Goal: Task Accomplishment & Management: Manage account settings

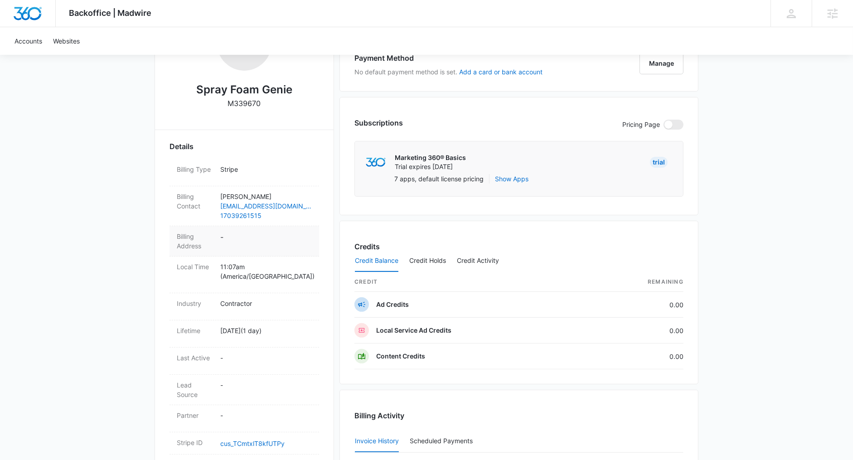
scroll to position [186, 0]
click at [250, 238] on dd "-" at bounding box center [266, 241] width 92 height 19
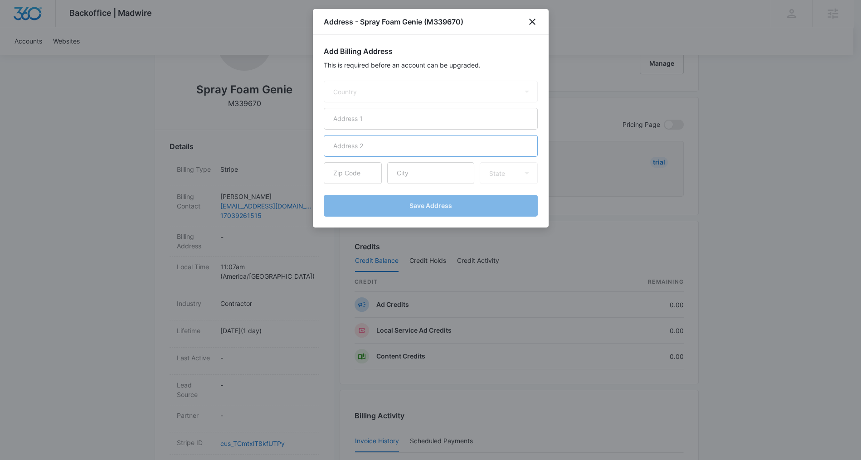
select select "US"
paste input "[STREET_ADDRESS]"
type input "[STREET_ADDRESS]"
click at [419, 175] on input "text" at bounding box center [430, 173] width 87 height 22
type input "Orlando"
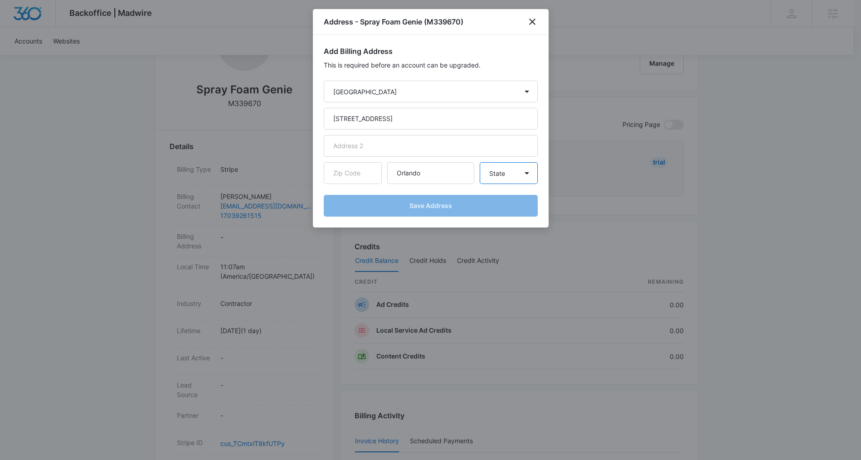
click at [509, 172] on select "State Alaska Alabama Arkansas American Samoa Arizona California Colorado Connec…" at bounding box center [509, 173] width 58 height 22
select select "FL"
click at [480, 162] on select "State Alaska Alabama Arkansas American Samoa Arizona California Colorado Connec…" at bounding box center [509, 173] width 58 height 22
paste input "32820"
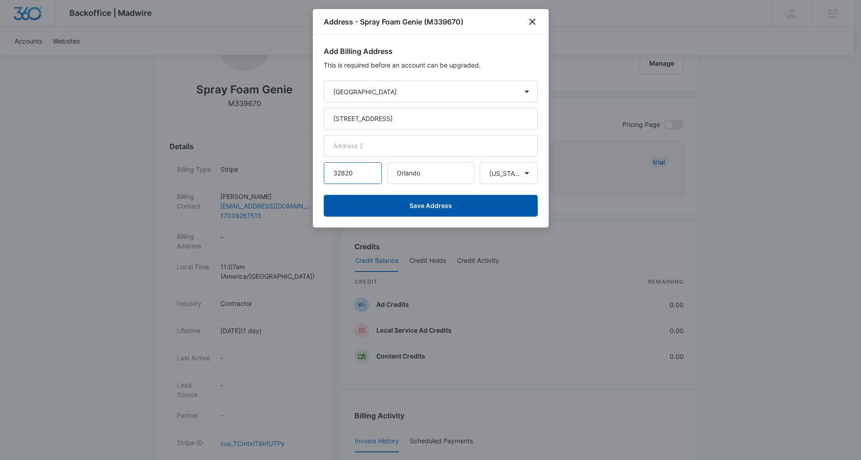
type input "32820"
click at [421, 206] on button "Save Address" at bounding box center [431, 206] width 214 height 22
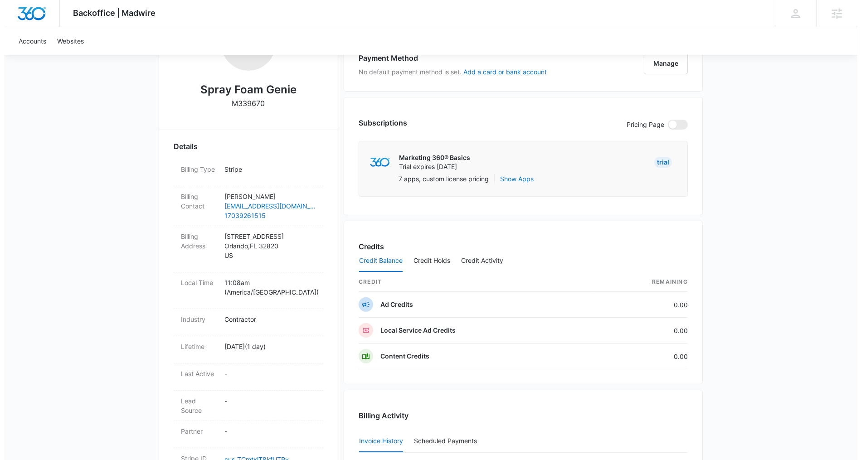
scroll to position [0, 0]
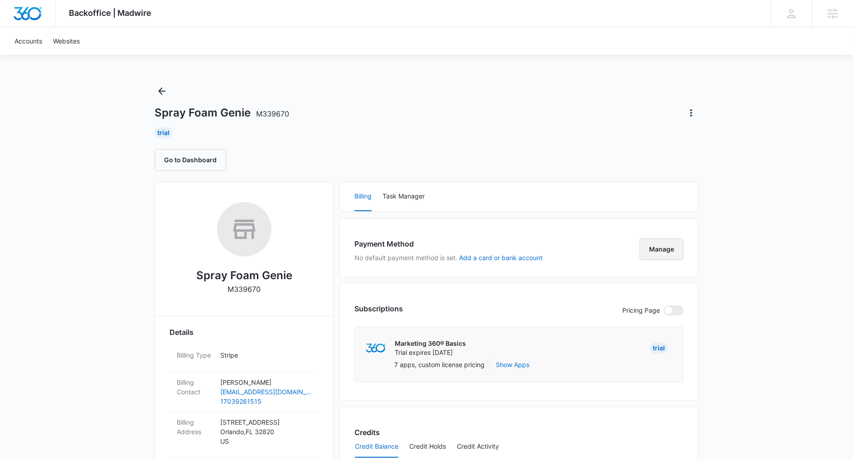
click at [657, 248] on button "Manage" at bounding box center [662, 250] width 44 height 22
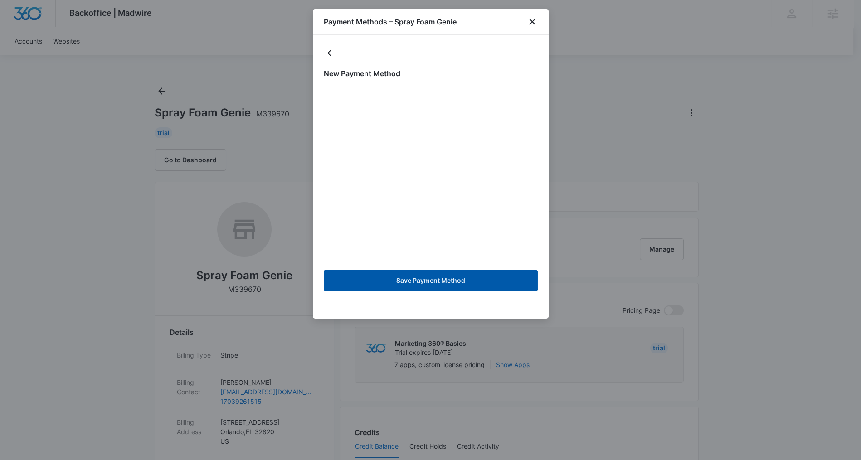
click at [443, 278] on button "Save Payment Method" at bounding box center [431, 281] width 214 height 22
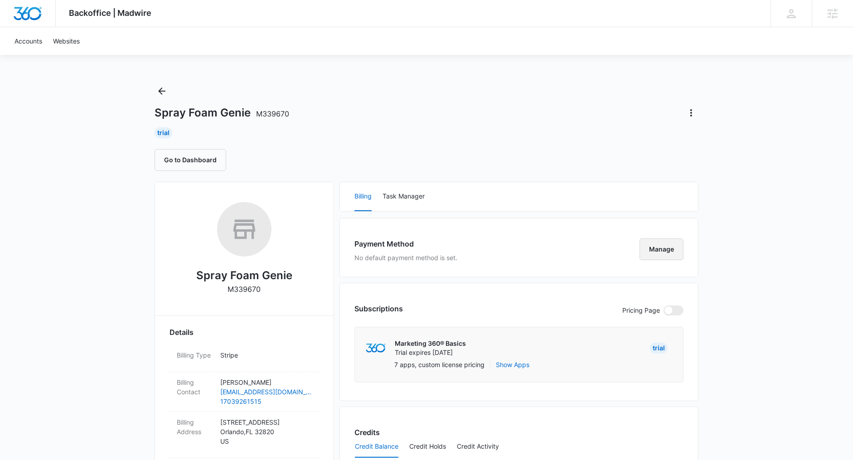
click at [670, 246] on button "Manage" at bounding box center [662, 250] width 44 height 22
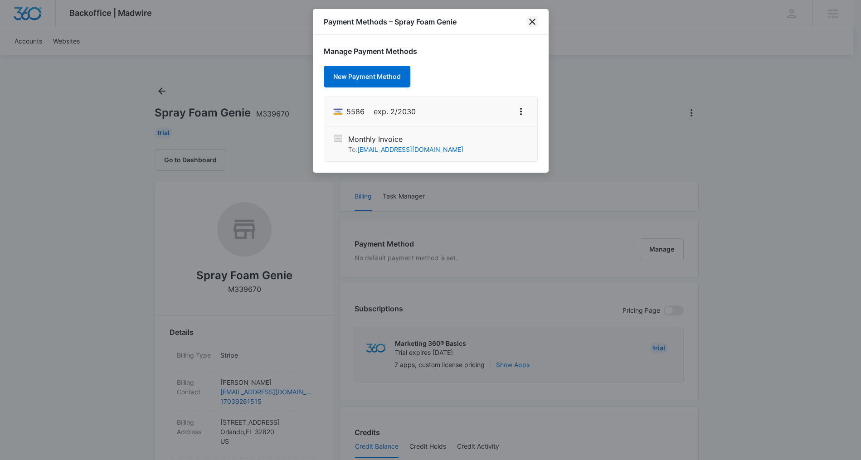
click at [530, 23] on icon "close" at bounding box center [532, 22] width 6 height 6
